Goal: Task Accomplishment & Management: Use online tool/utility

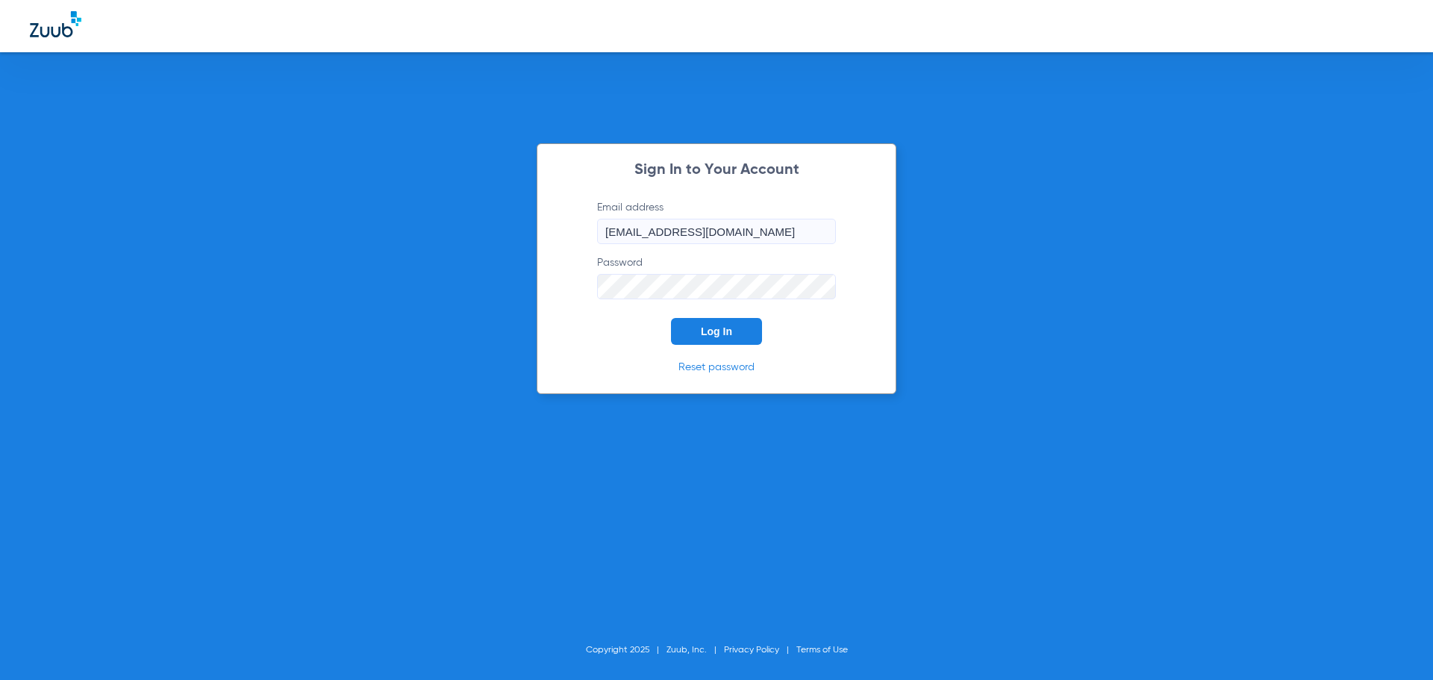
click at [719, 327] on span "Log In" at bounding box center [716, 331] width 31 height 12
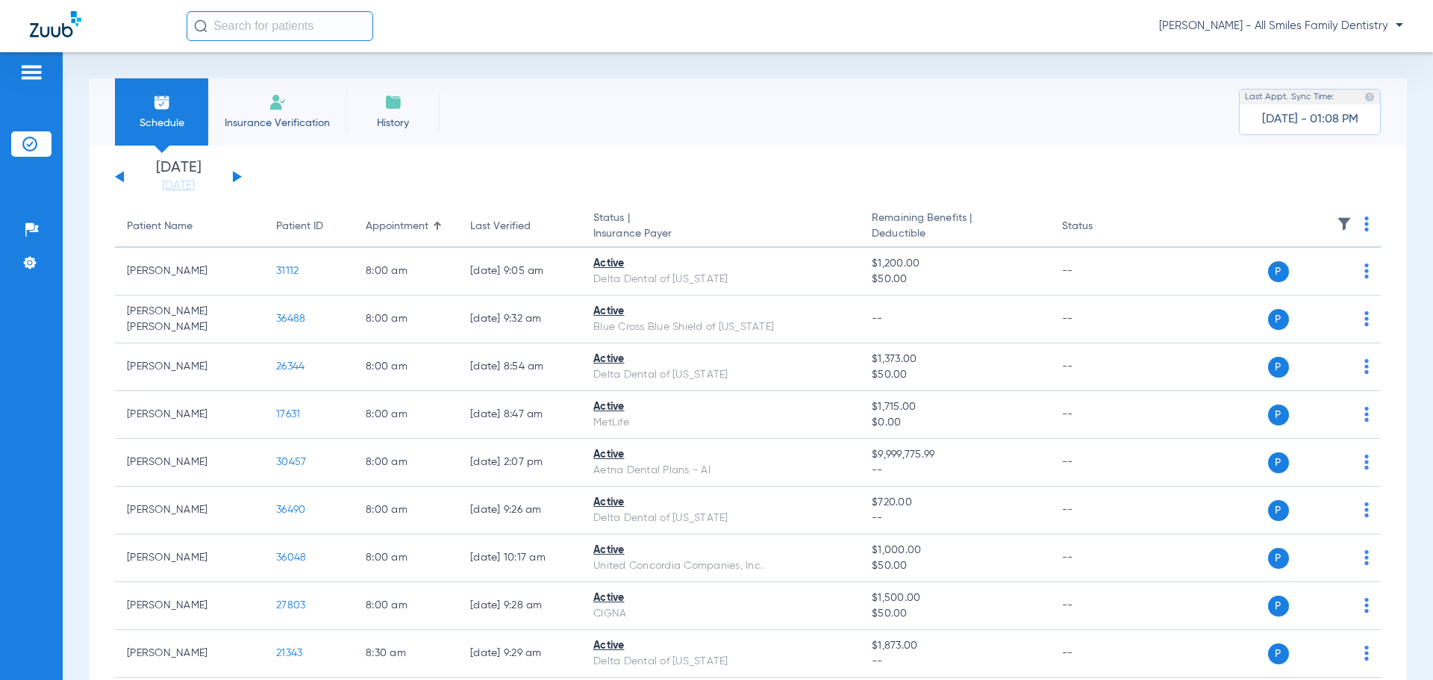
click at [233, 172] on button at bounding box center [237, 176] width 9 height 11
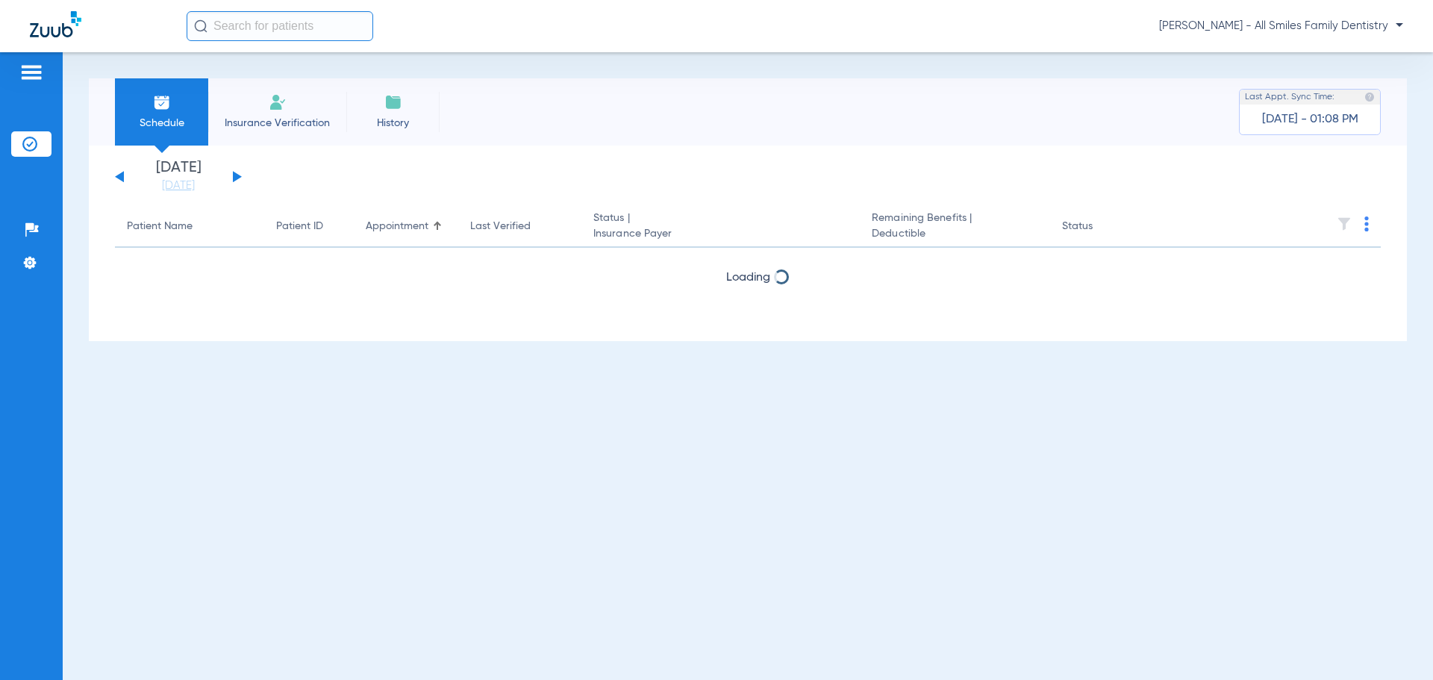
click at [231, 173] on div "[DATE] [DATE] [DATE] [DATE] [DATE] [DATE] [DATE] [DATE] [DATE] [DATE] [DATE] [D…" at bounding box center [178, 176] width 127 height 33
click at [237, 177] on button at bounding box center [237, 176] width 9 height 11
click at [237, 176] on button at bounding box center [237, 176] width 9 height 11
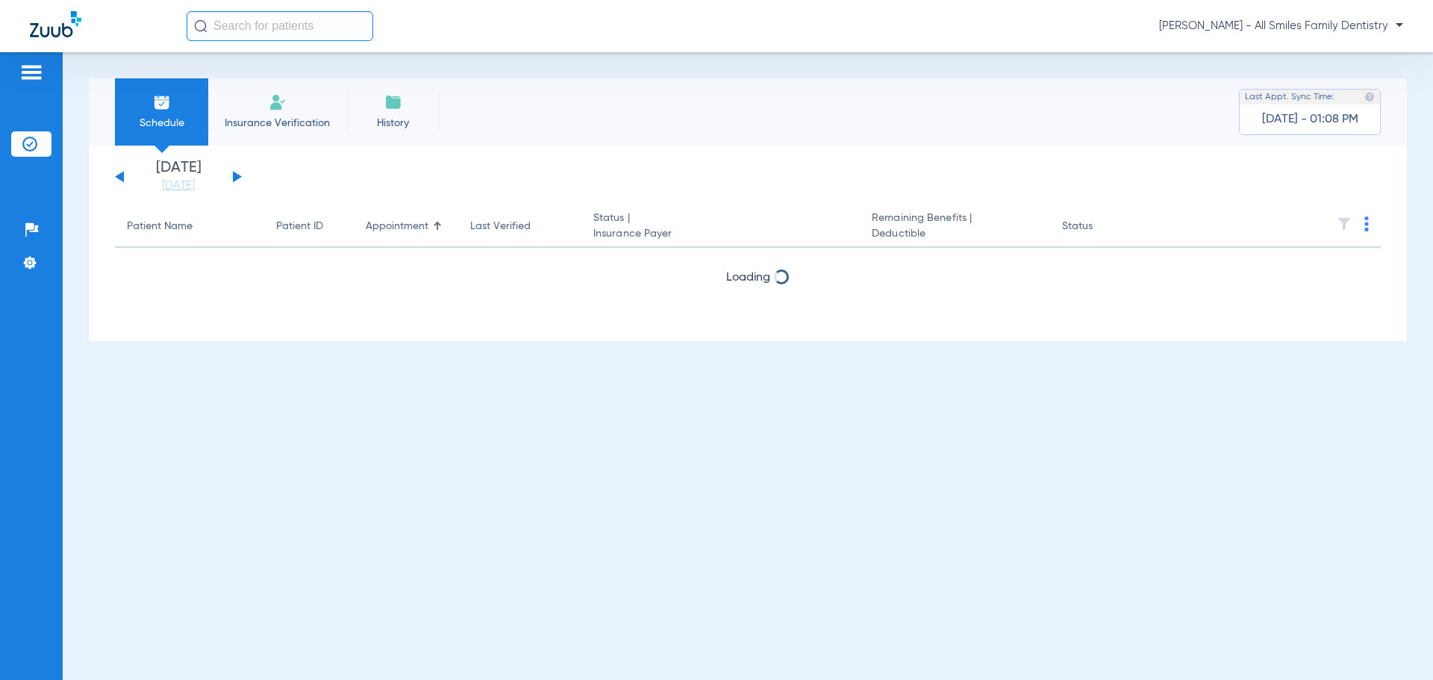
click at [237, 176] on button at bounding box center [237, 176] width 9 height 11
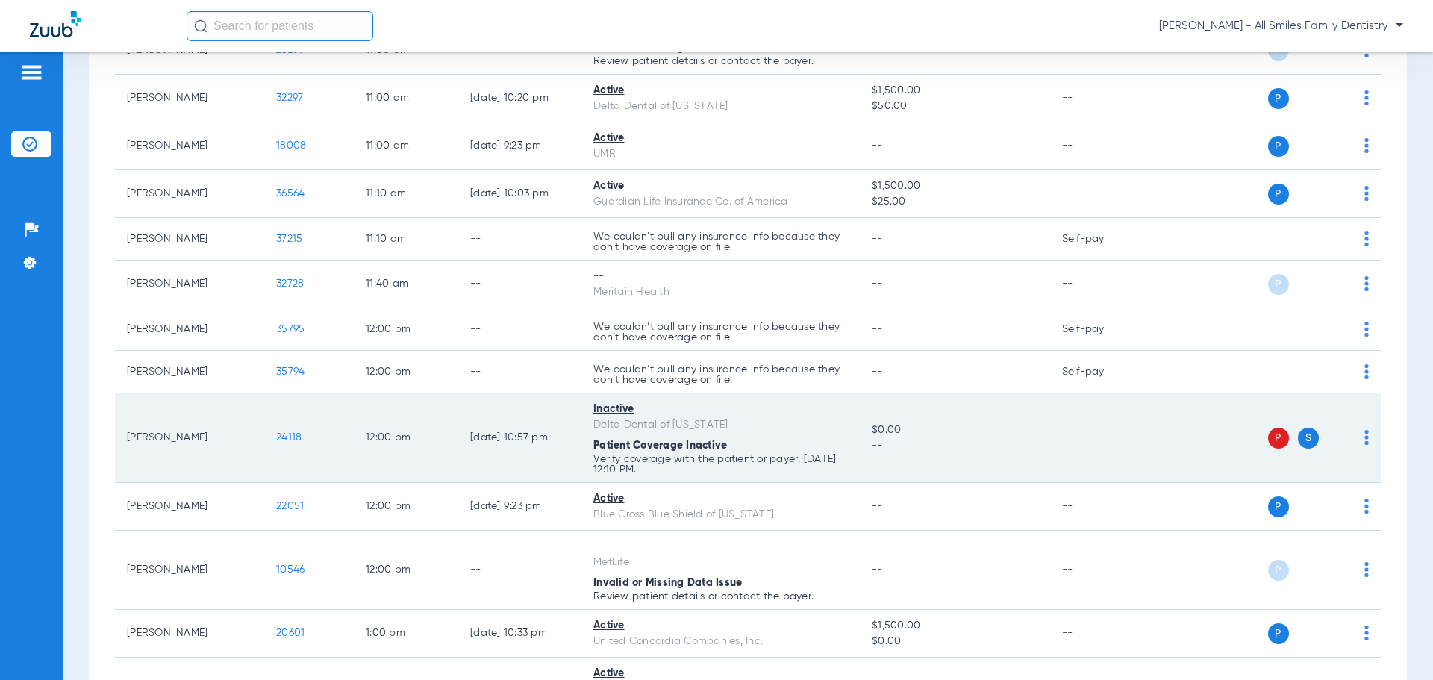
scroll to position [1418, 0]
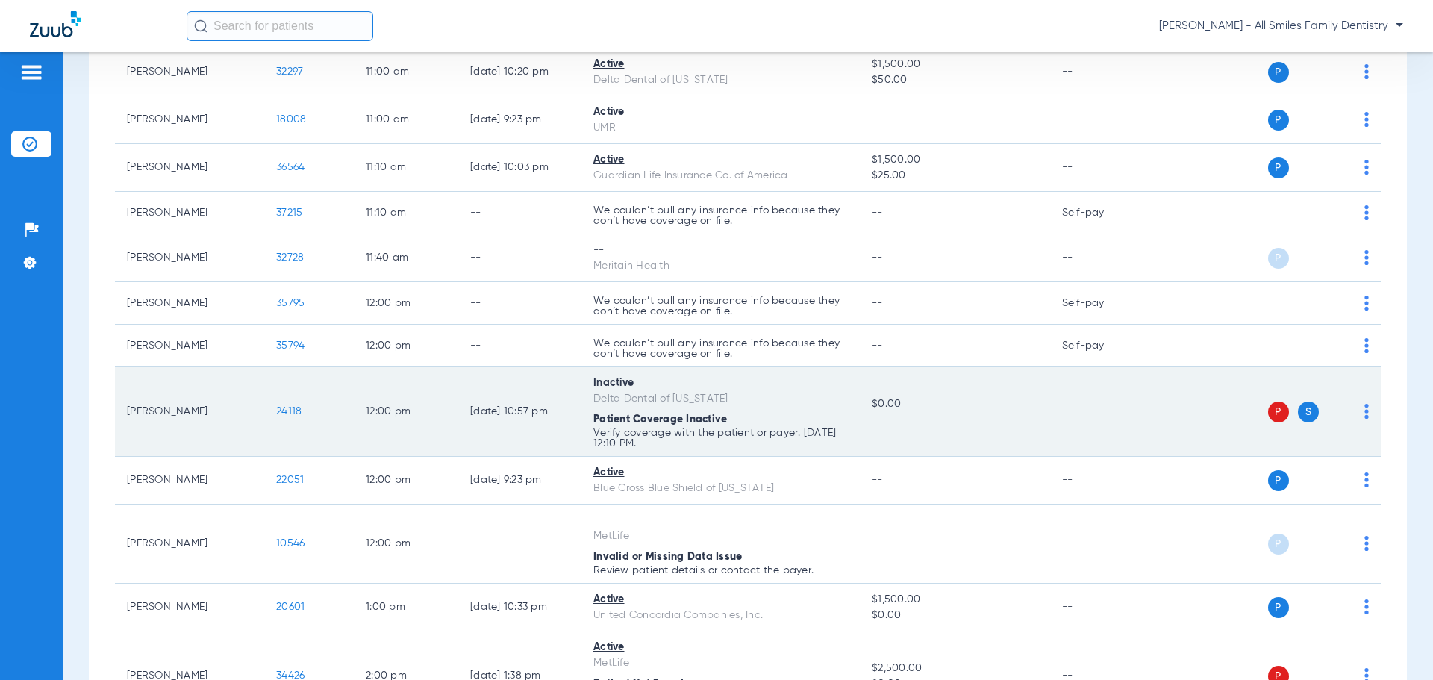
click at [285, 414] on span "24118" at bounding box center [288, 411] width 25 height 10
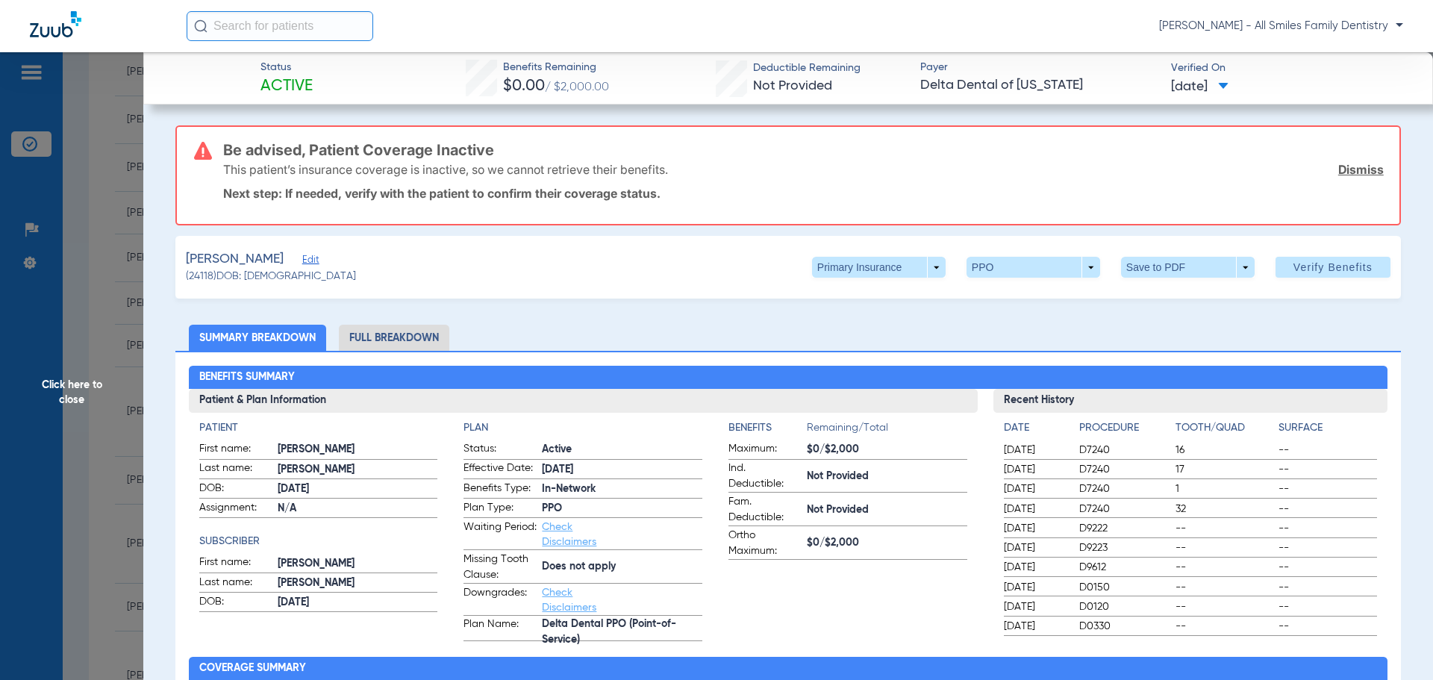
click at [66, 390] on span "Click here to close" at bounding box center [71, 392] width 143 height 680
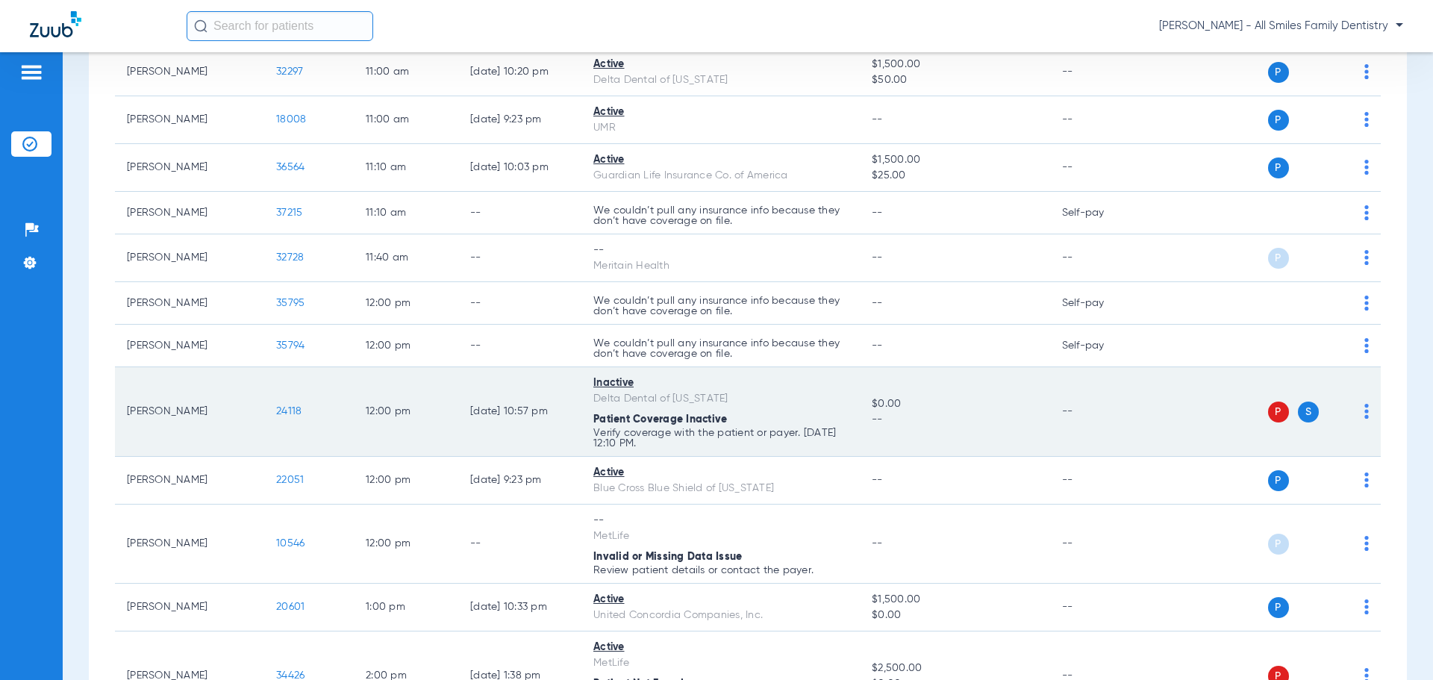
click at [1364, 412] on img at bounding box center [1366, 411] width 4 height 15
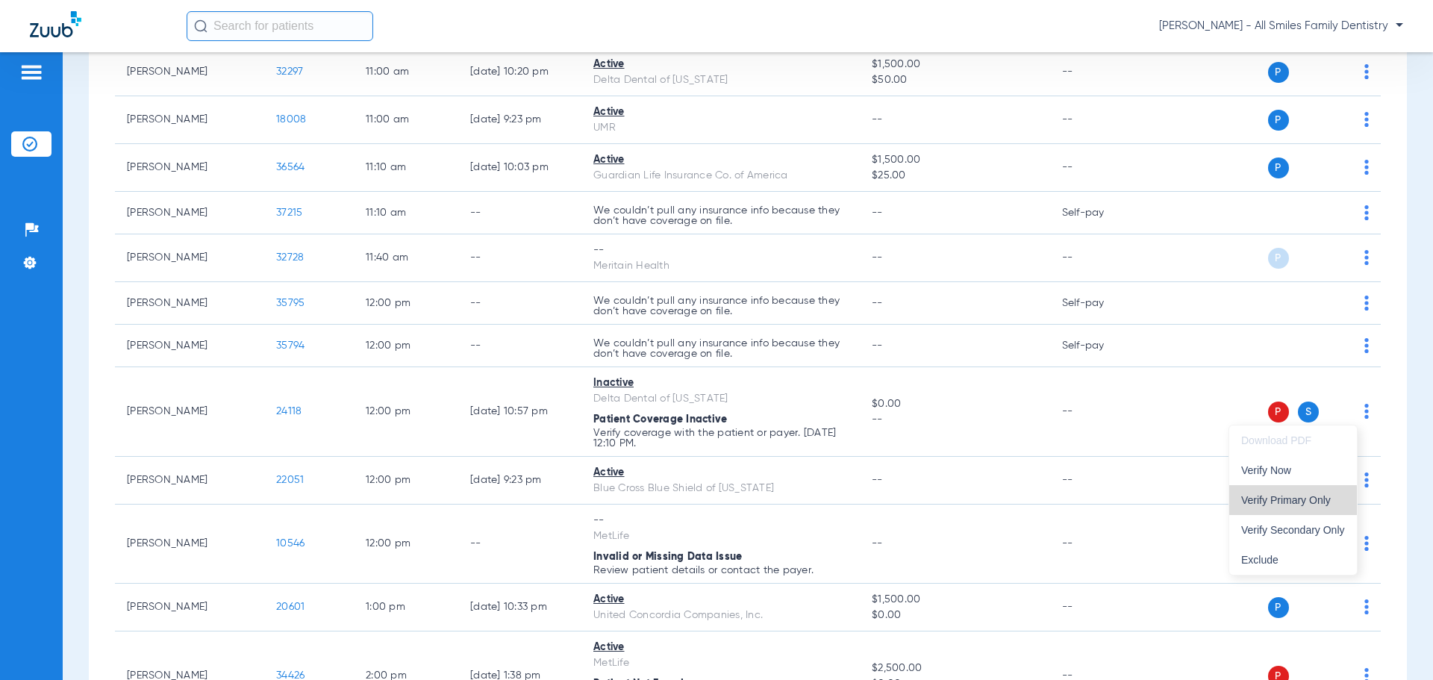
click at [1276, 501] on span "Verify Primary Only" at bounding box center [1293, 500] width 104 height 10
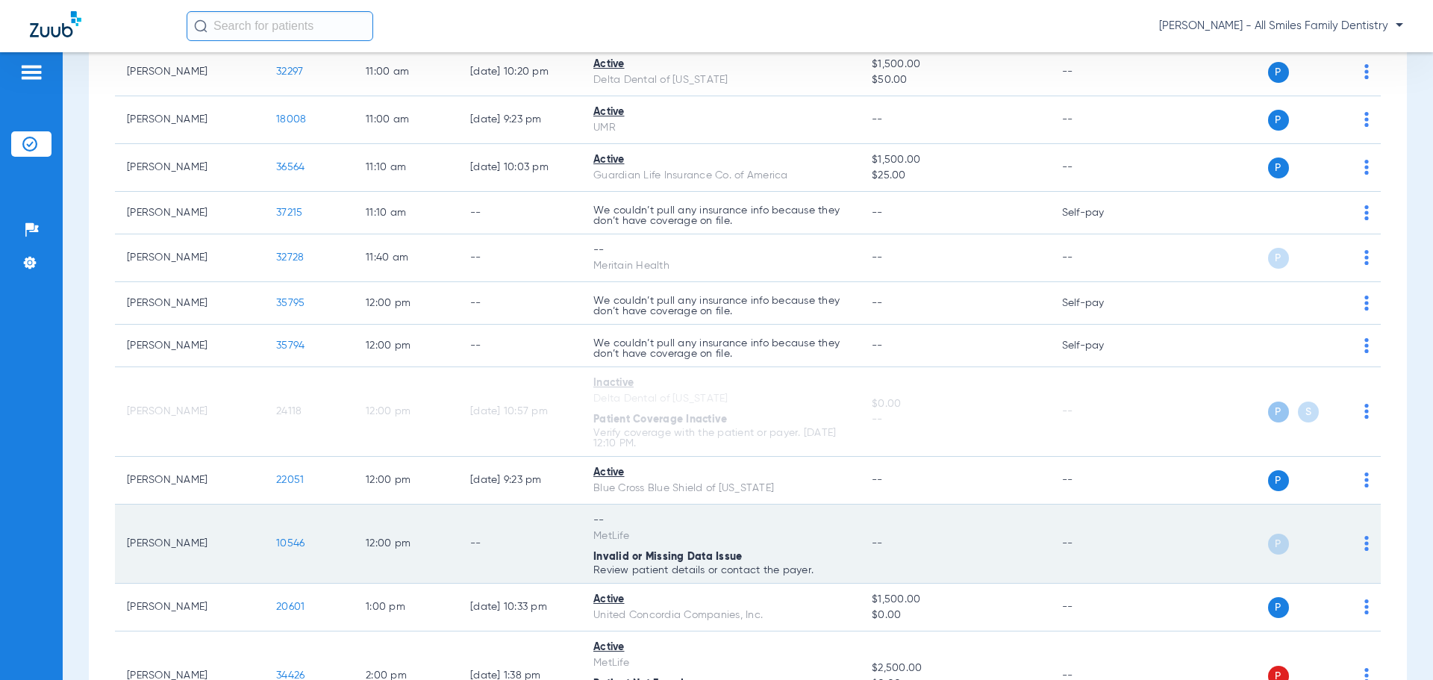
click at [289, 542] on span "10546" at bounding box center [290, 543] width 28 height 10
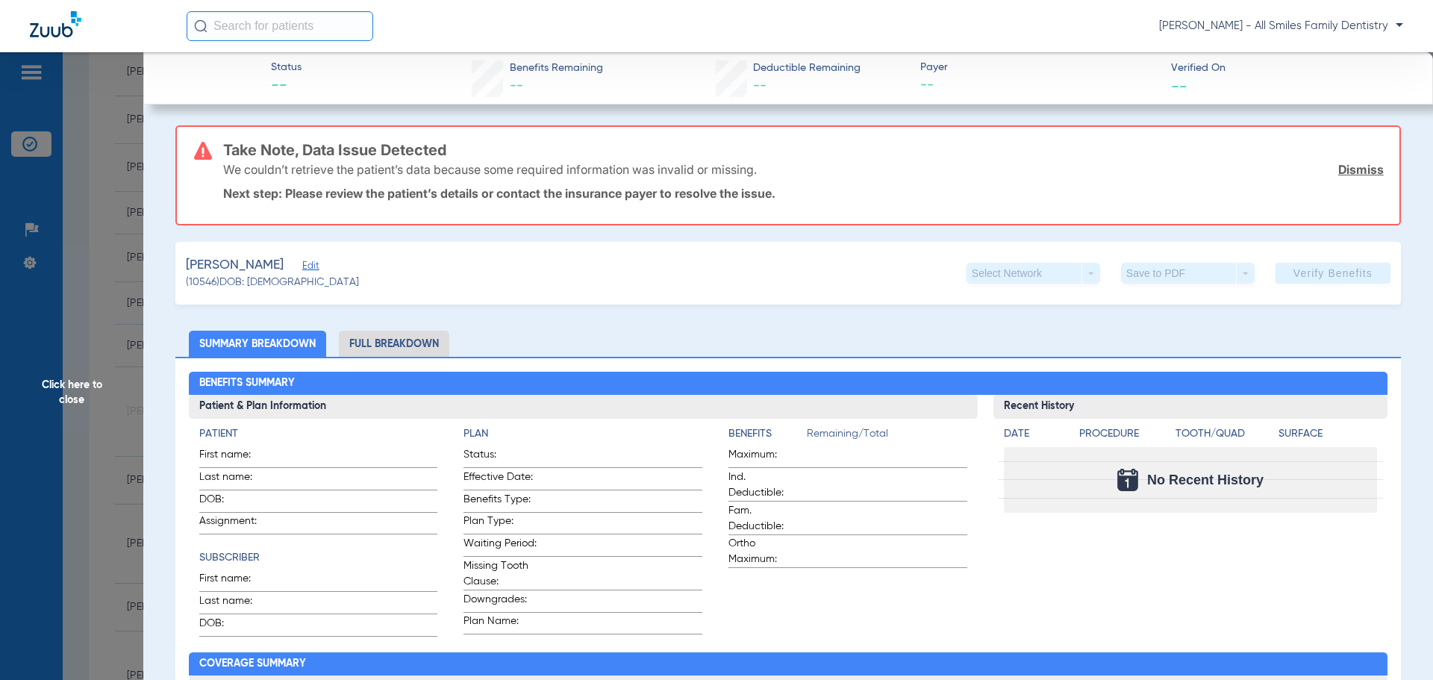
click at [303, 268] on span "Edit" at bounding box center [308, 267] width 13 height 14
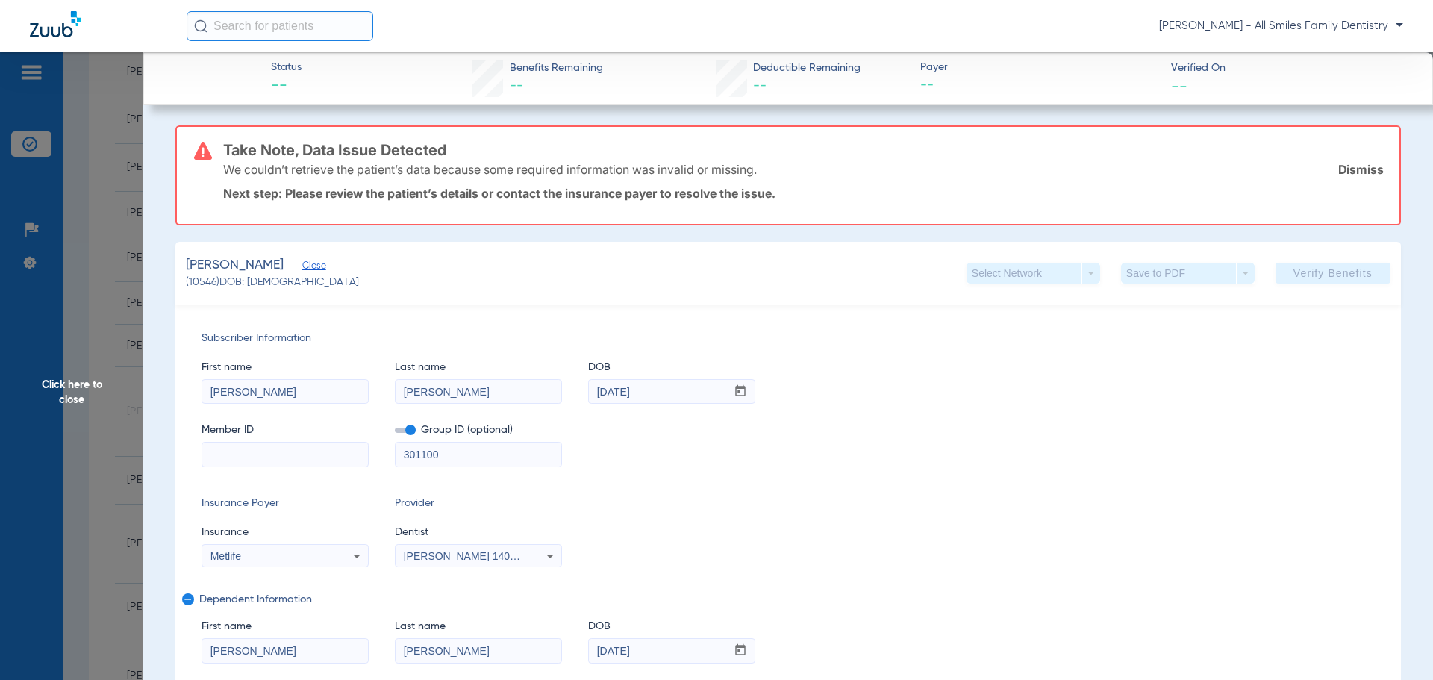
click at [231, 453] on input at bounding box center [285, 454] width 166 height 24
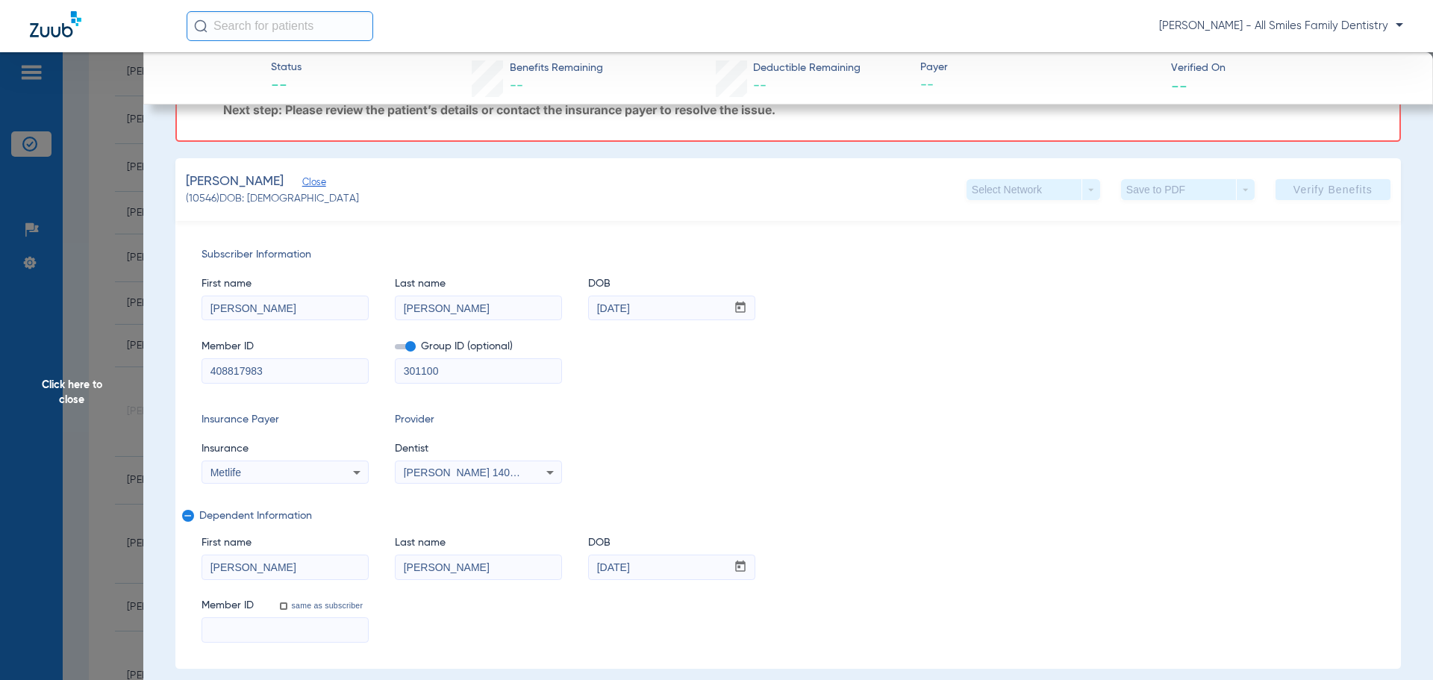
scroll to position [0, 0]
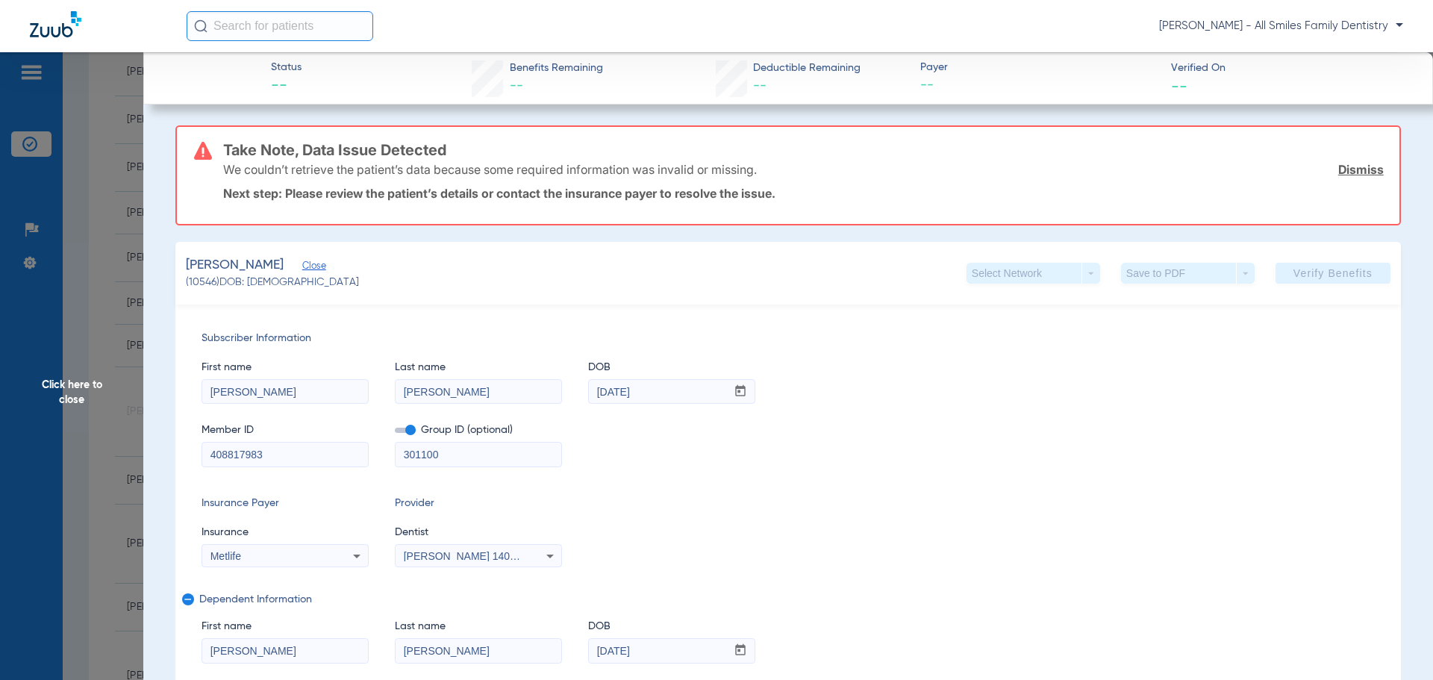
type input "408817983"
click at [1306, 280] on app-verify-button "Verify Benefits" at bounding box center [1332, 273] width 115 height 21
click at [263, 401] on input "[PERSON_NAME]" at bounding box center [285, 392] width 166 height 24
drag, startPoint x: 232, startPoint y: 399, endPoint x: 164, endPoint y: 390, distance: 68.5
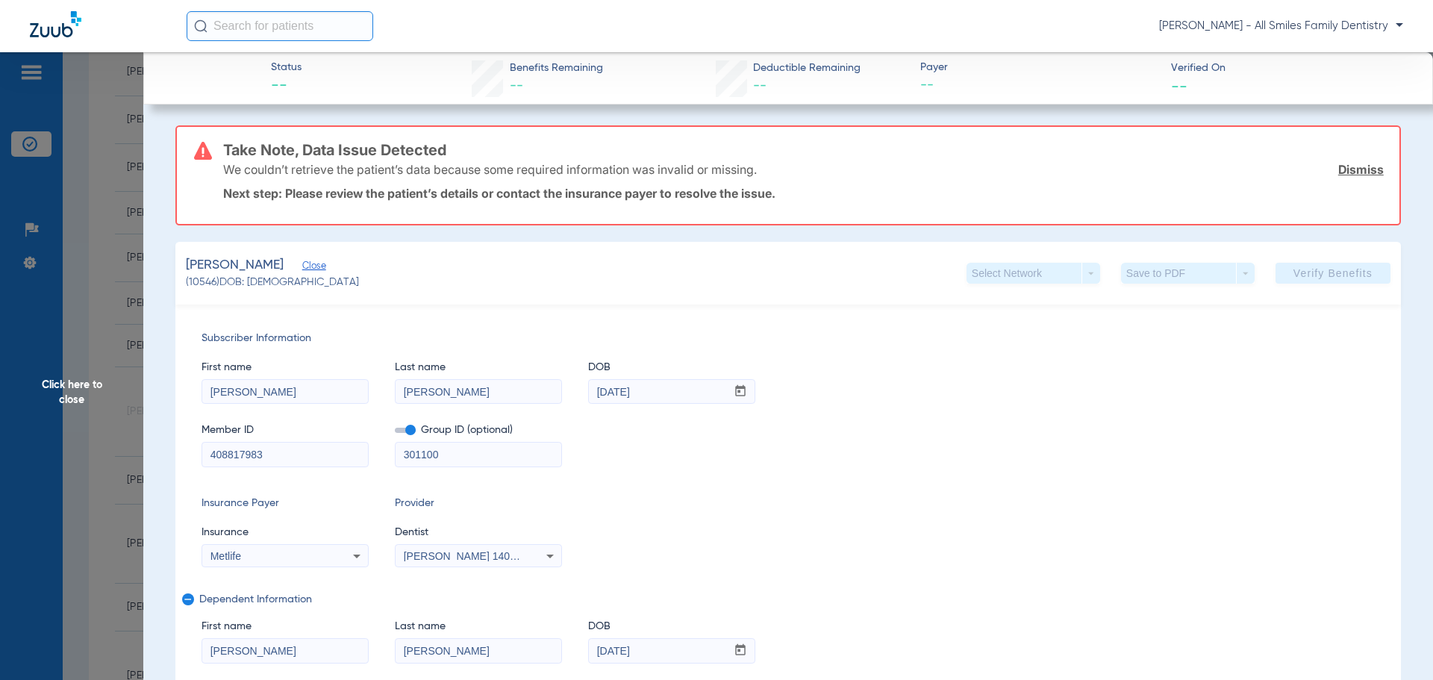
type input "[PERSON_NAME]"
type input "[DATE]"
click at [191, 601] on span "remove" at bounding box center [188, 599] width 12 height 12
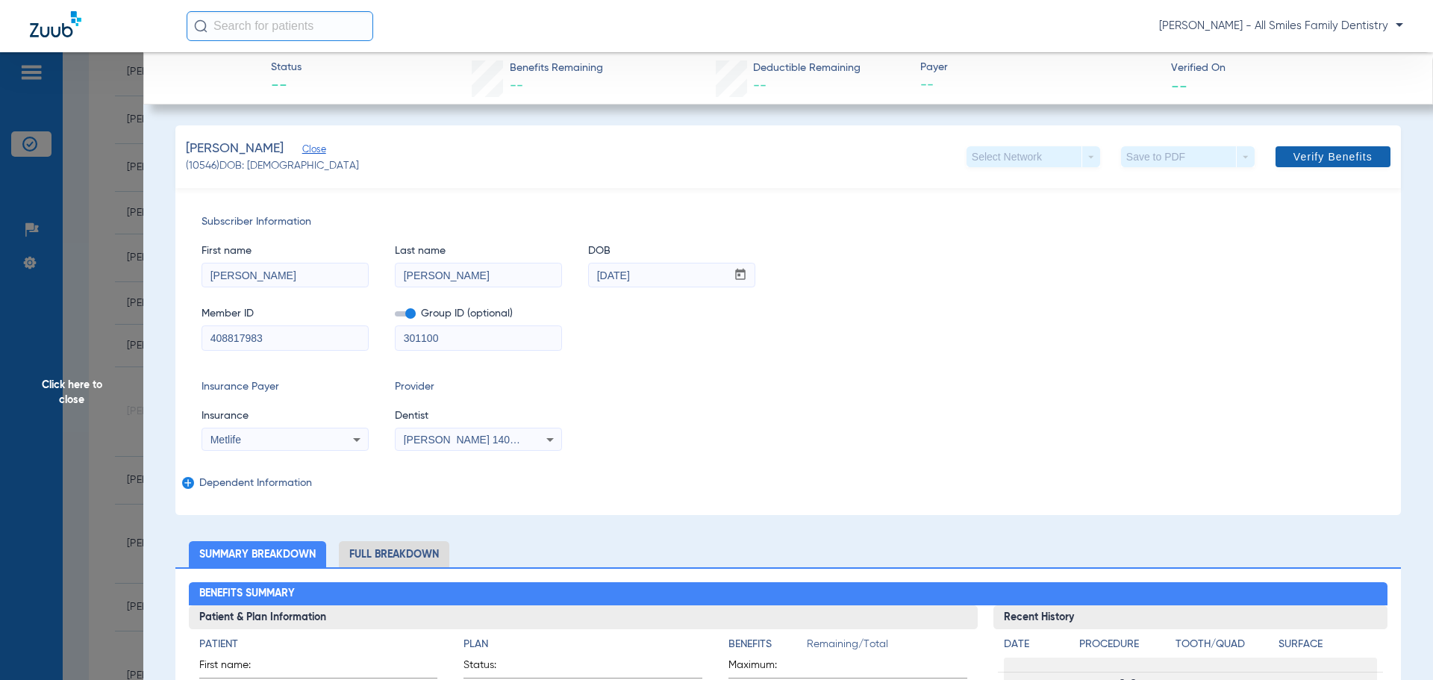
click at [1322, 153] on span "Verify Benefits" at bounding box center [1332, 157] width 79 height 12
